Goal: Information Seeking & Learning: Learn about a topic

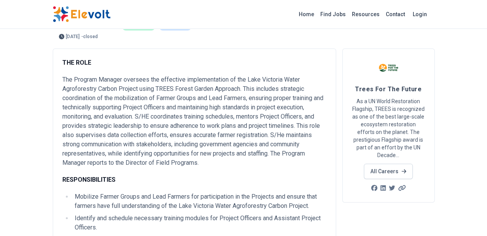
scroll to position [43, 0]
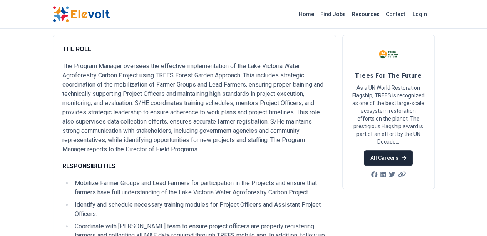
click at [405, 150] on link "All Careers" at bounding box center [388, 157] width 49 height 15
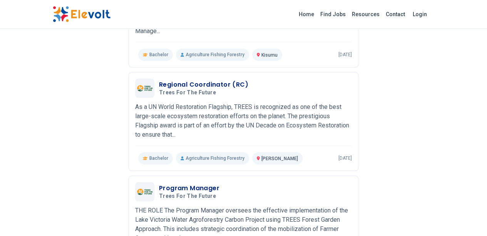
scroll to position [270, 0]
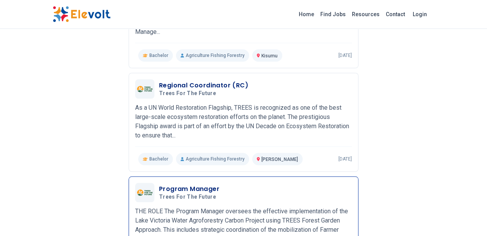
click at [170, 184] on h3 "Program Manager" at bounding box center [189, 188] width 60 height 9
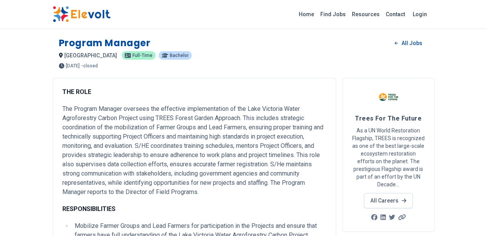
drag, startPoint x: 53, startPoint y: 172, endPoint x: 24, endPoint y: 204, distance: 43.6
click at [72, 221] on li "Mobilize Farmer Groups and Lead Farmers for participation in the Projects and e…" at bounding box center [199, 230] width 254 height 18
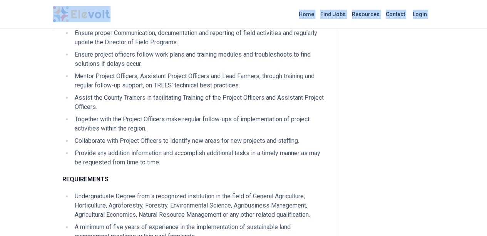
scroll to position [362, 0]
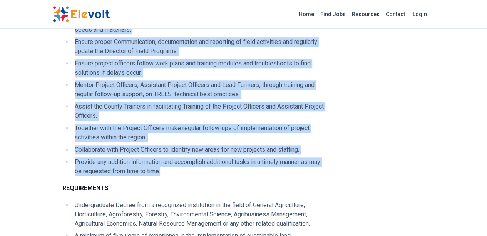
drag, startPoint x: 28, startPoint y: 206, endPoint x: 58, endPoint y: 75, distance: 135.1
click at [62, 75] on ul "Mobilize Farmer Groups and Lead Farmers for participation in the Projects and e…" at bounding box center [194, 17] width 264 height 317
copy div "Mobilize Farmer Groups and Lead Farmers for participation in the Projects and e…"
